Goal: Task Accomplishment & Management: Manage account settings

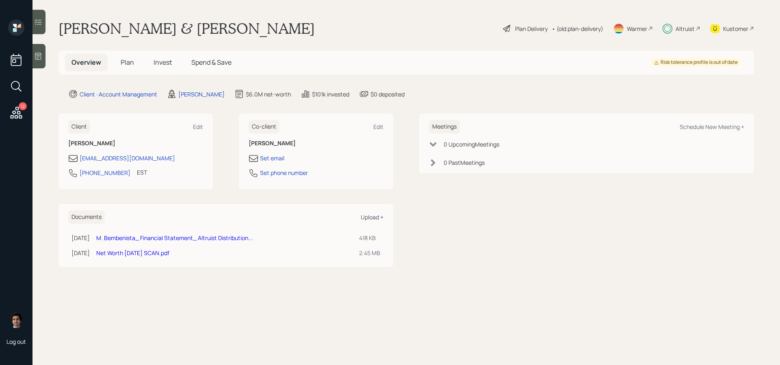
click at [379, 218] on div "Upload +" at bounding box center [372, 217] width 23 height 8
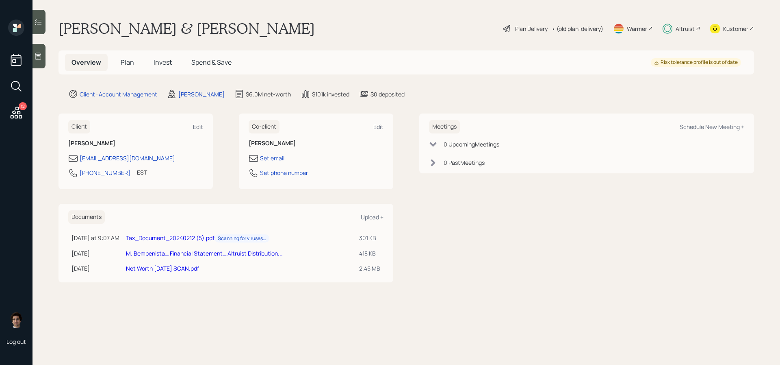
click at [200, 236] on link "Tax_Document_20240212 (5).pdf Scanning for viruses…" at bounding box center [197, 238] width 143 height 8
click at [365, 213] on div "Upload +" at bounding box center [372, 217] width 23 height 8
click at [377, 216] on div "Upload +" at bounding box center [372, 217] width 23 height 8
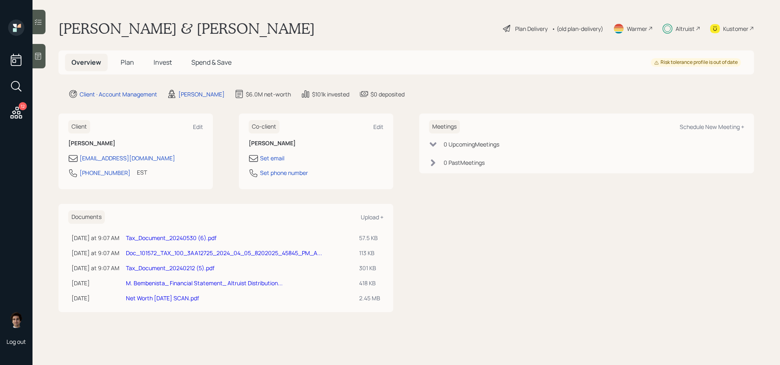
click at [17, 115] on icon at bounding box center [17, 112] width 12 height 12
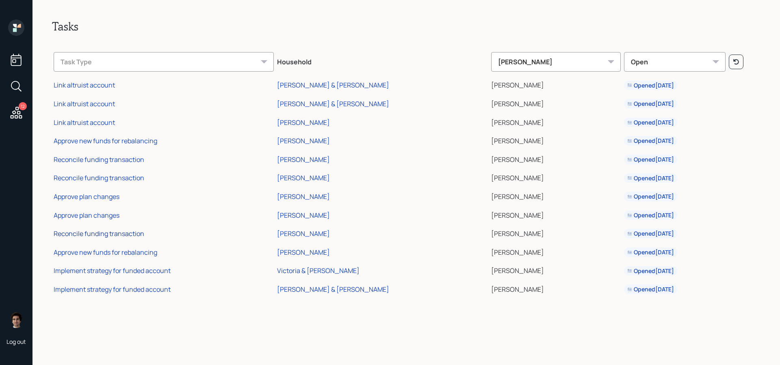
click at [134, 234] on div "Reconcile funding transaction" at bounding box center [99, 233] width 91 height 9
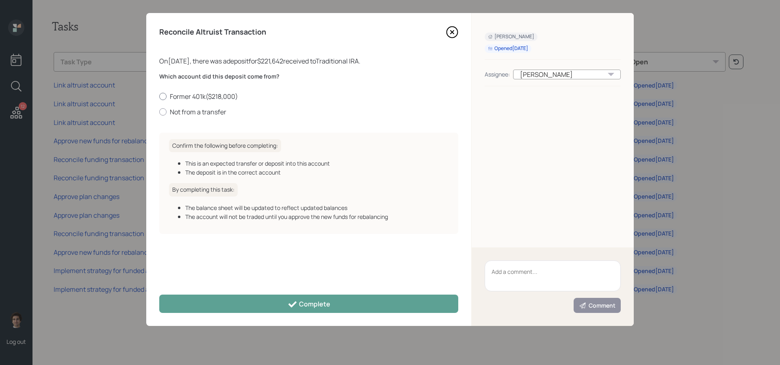
click at [197, 97] on label "Former 401k ( $218,000 )" at bounding box center [308, 96] width 299 height 9
click at [159, 96] on input "Former 401k ( $218,000 )" at bounding box center [159, 96] width 0 height 0
radio input "true"
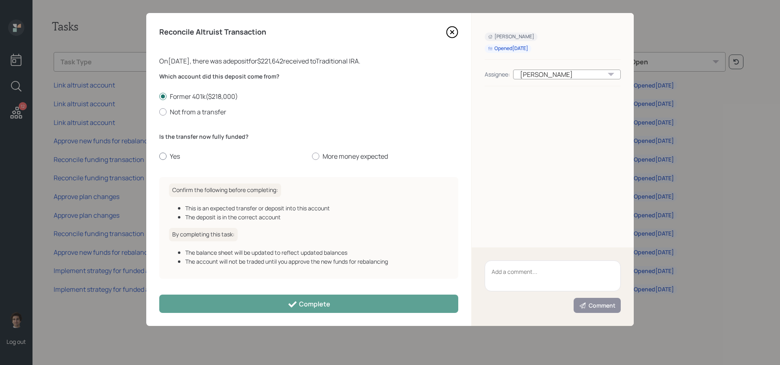
click at [172, 156] on label "Yes" at bounding box center [232, 156] width 146 height 9
click at [159, 156] on input "Yes" at bounding box center [159, 156] width 0 height 0
radio input "true"
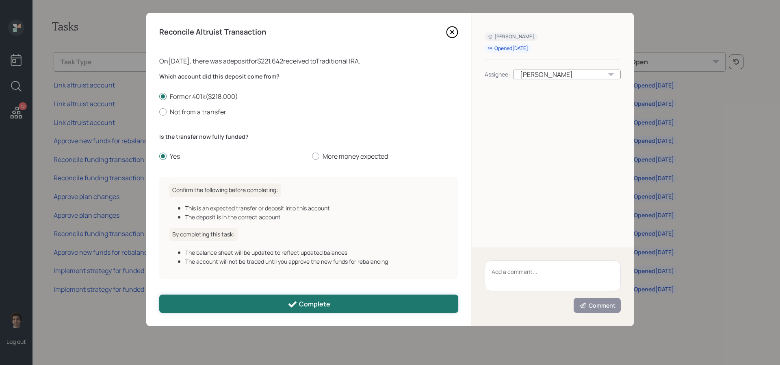
click at [332, 300] on button "Complete" at bounding box center [308, 303] width 299 height 18
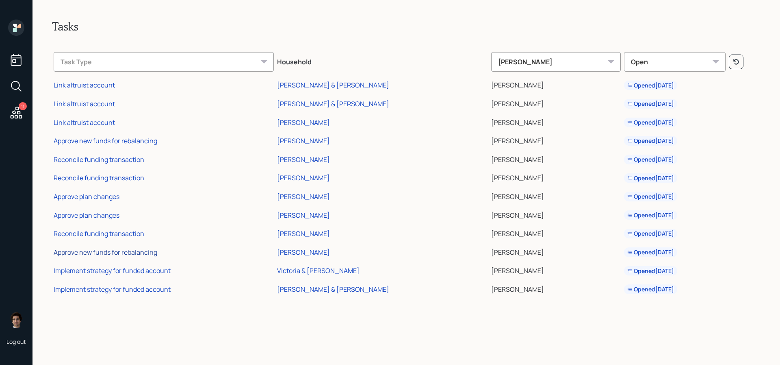
click at [130, 254] on div "Approve new funds for rebalancing" at bounding box center [106, 251] width 104 height 9
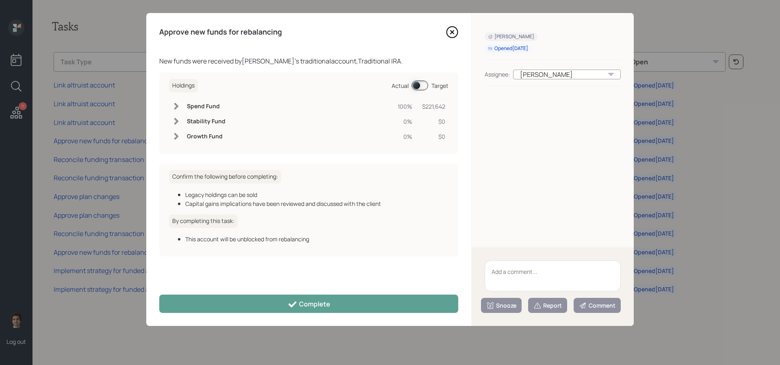
click at [421, 88] on span at bounding box center [420, 85] width 17 height 10
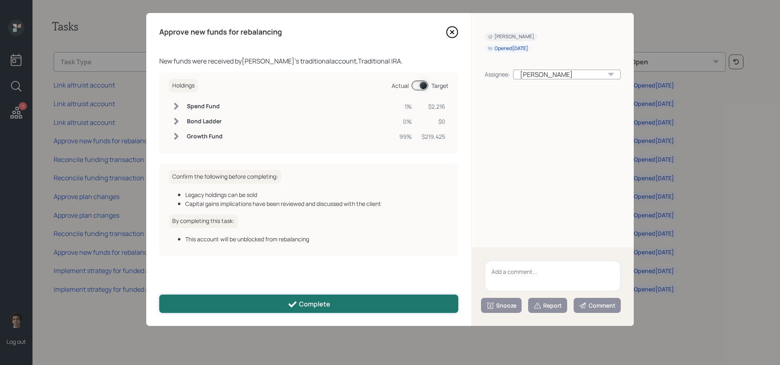
click at [339, 308] on button "Complete" at bounding box center [308, 303] width 299 height 18
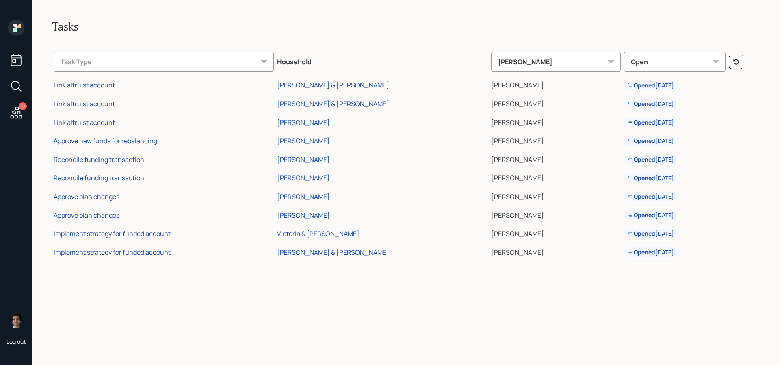
click at [90, 191] on td "Approve plan changes" at bounding box center [164, 195] width 224 height 19
click at [91, 199] on div "Approve plan changes" at bounding box center [87, 196] width 66 height 9
click at [309, 199] on div "[PERSON_NAME]" at bounding box center [303, 196] width 53 height 9
